Goal: Transaction & Acquisition: Purchase product/service

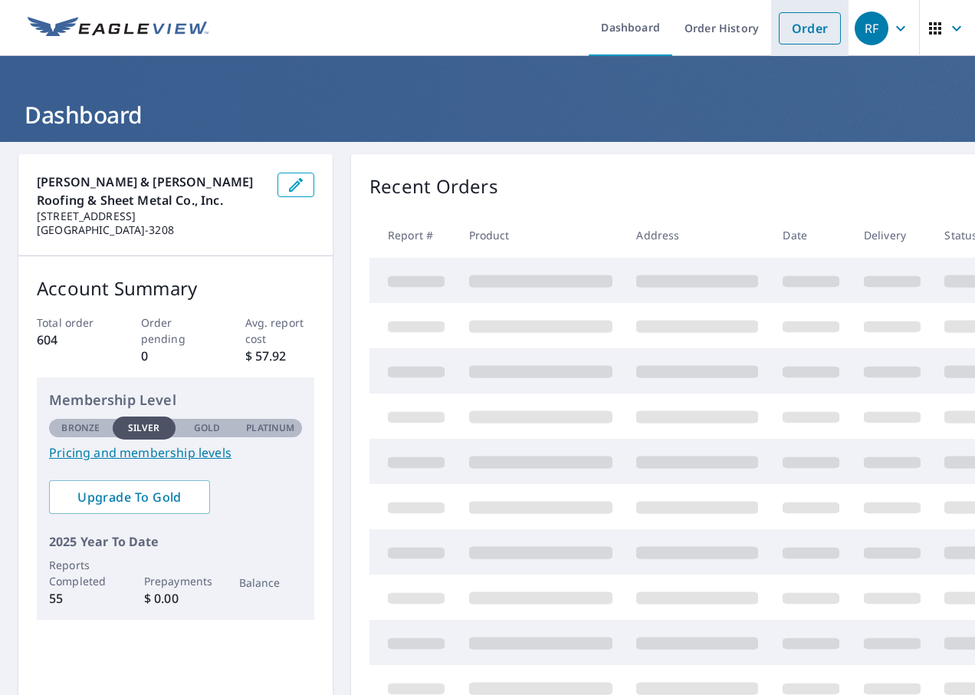
click at [779, 31] on link "Order" at bounding box center [810, 28] width 62 height 32
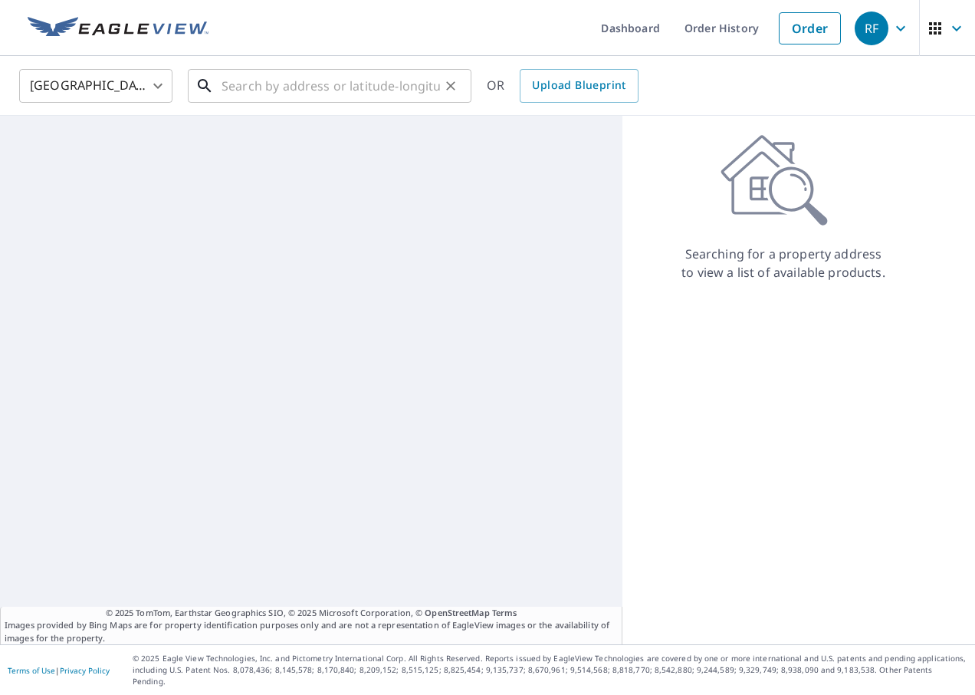
click at [307, 88] on input "text" at bounding box center [331, 85] width 218 height 43
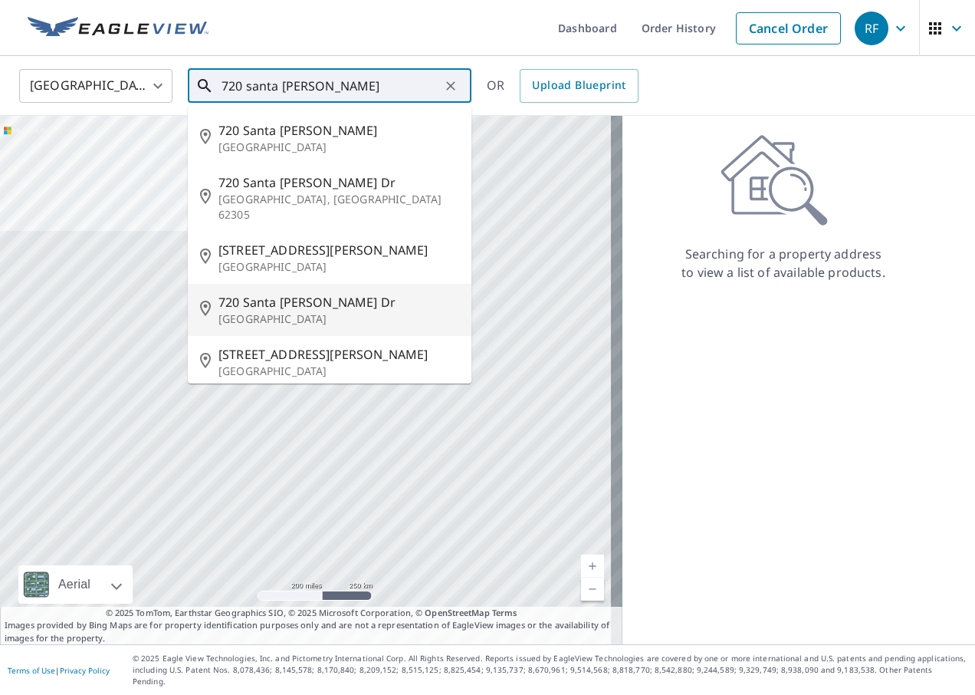
click at [246, 311] on p "[GEOGRAPHIC_DATA]" at bounding box center [338, 318] width 241 height 15
type input "[STREET_ADDRESS][PERSON_NAME]"
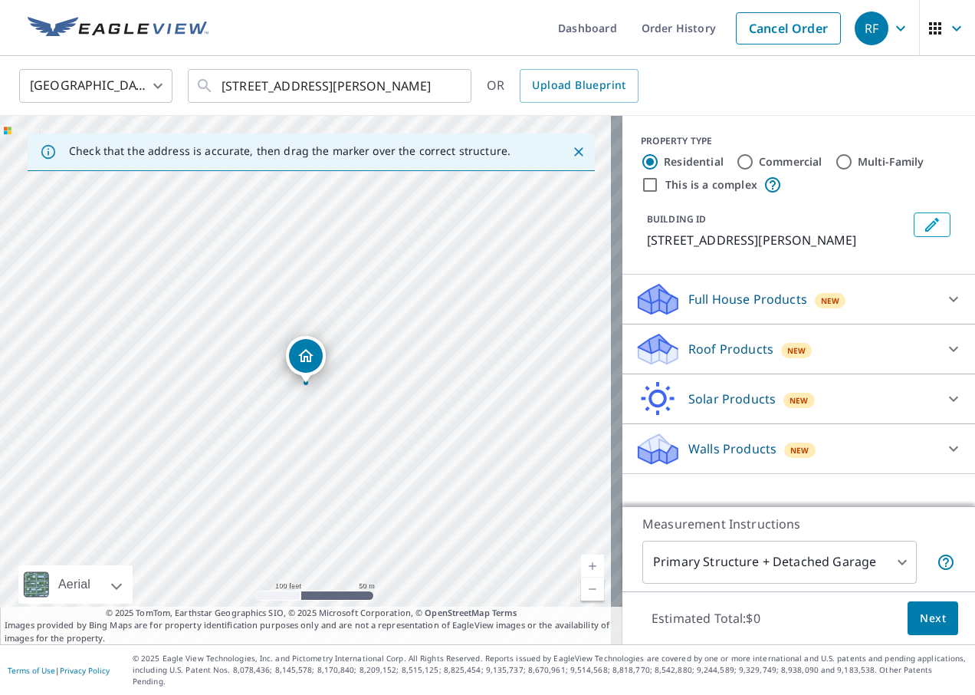
click at [935, 340] on div at bounding box center [953, 348] width 37 height 37
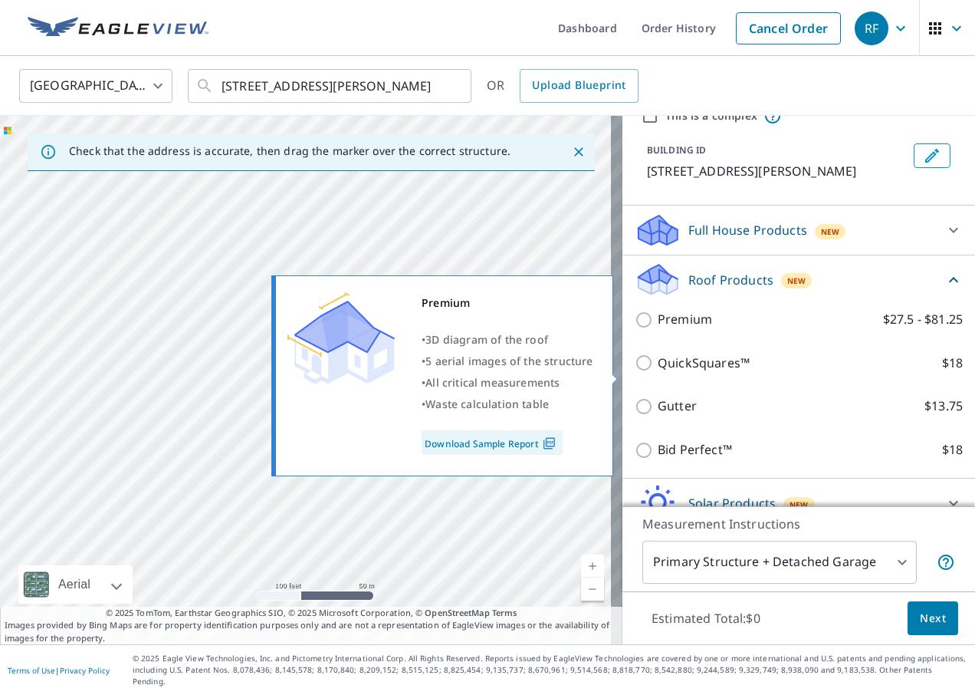
scroll to position [148, 0]
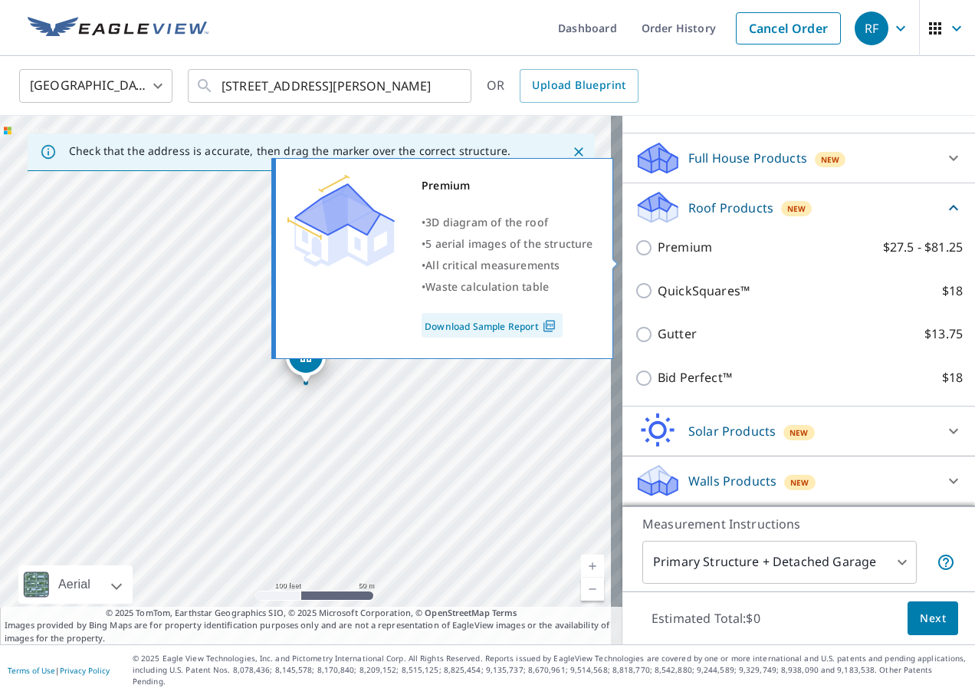
click at [682, 251] on p "Premium" at bounding box center [685, 247] width 54 height 19
click at [658, 251] on input "Premium $27.5 - $81.25" at bounding box center [646, 247] width 23 height 18
checkbox input "true"
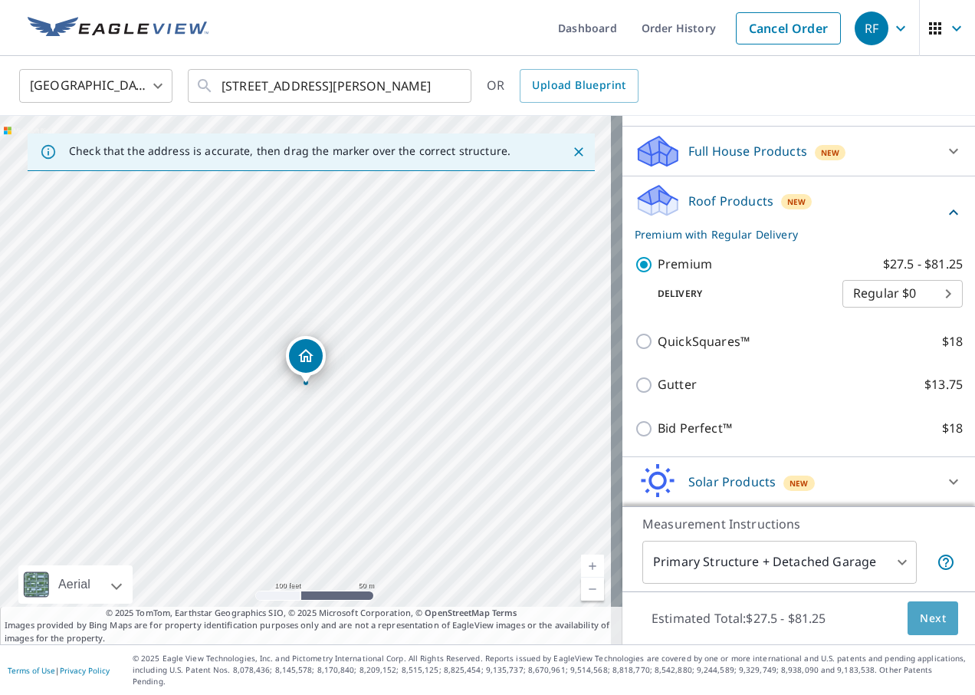
click at [920, 626] on span "Next" at bounding box center [933, 618] width 26 height 19
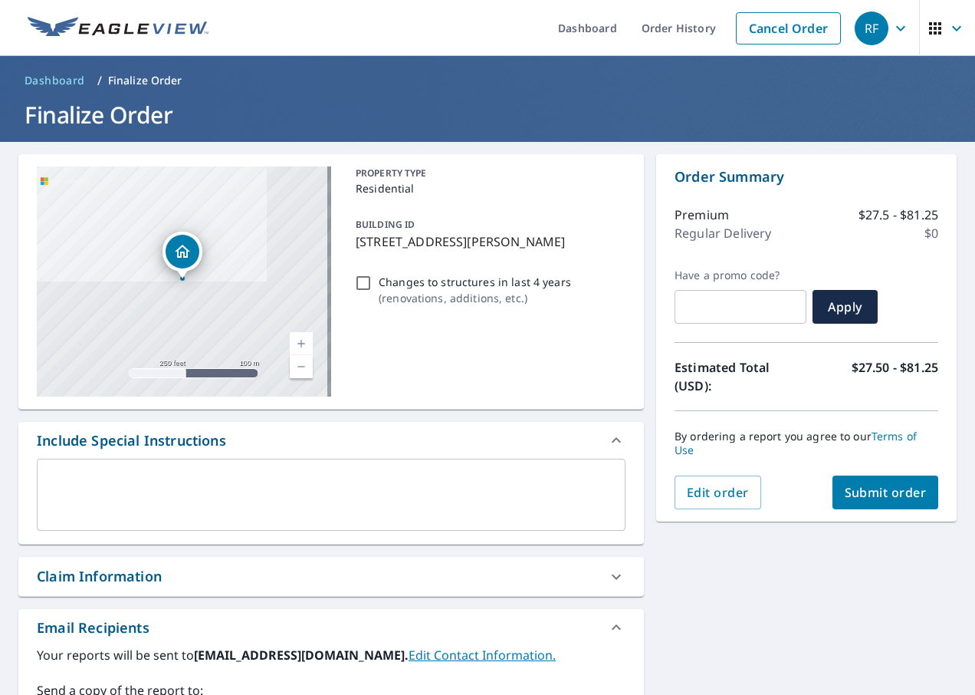
click at [887, 485] on span "Submit order" at bounding box center [886, 492] width 82 height 17
